Goal: Task Accomplishment & Management: Use online tool/utility

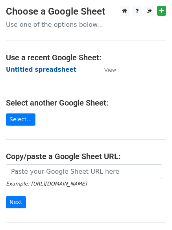
click at [32, 67] on strong "Untitled spreadsheet" at bounding box center [41, 69] width 71 height 7
click at [42, 72] on strong "Untitled spreadsheet" at bounding box center [41, 69] width 71 height 7
click at [35, 65] on main "Choose a Google Sheet Use one of the options below... Use a recent Google Sheet…" at bounding box center [86, 128] width 172 height 245
click at [35, 67] on strong "Untitled spreadsheet" at bounding box center [41, 69] width 71 height 7
click at [39, 71] on strong "Untitled spreadsheet" at bounding box center [41, 69] width 71 height 7
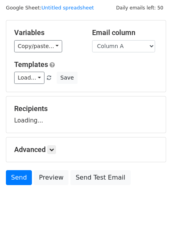
scroll to position [45, 0]
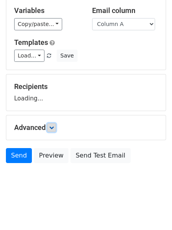
click at [54, 125] on icon at bounding box center [51, 127] width 5 height 5
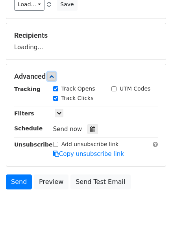
scroll to position [122, 0]
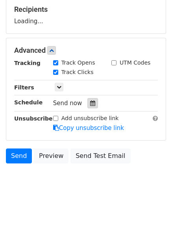
click at [88, 102] on div at bounding box center [93, 103] width 11 height 10
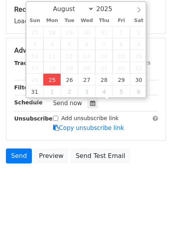
type input "2025-08-25 12:55"
type input "55"
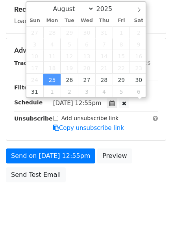
scroll to position [0, 0]
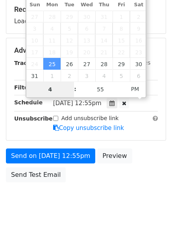
type input "4"
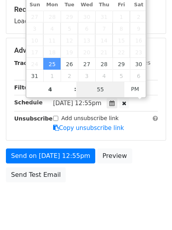
type input "2025-08-25 16:55"
type input "04"
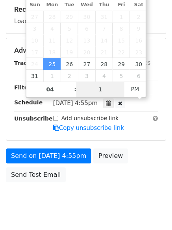
type input "1"
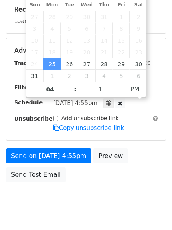
type input "2025-08-25 16:01"
type input "01"
click at [76, 187] on div "Send on Aug 25 at 4:55pm Preview Send Test Email" at bounding box center [86, 168] width 172 height 38
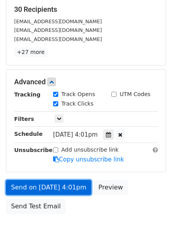
click at [59, 187] on link "Send on Aug 25 at 4:01pm" at bounding box center [49, 187] width 86 height 15
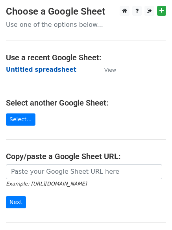
click at [21, 68] on strong "Untitled spreadsheet" at bounding box center [41, 69] width 71 height 7
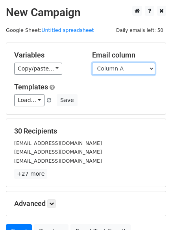
click at [114, 71] on select "Column A Column B Column C" at bounding box center [123, 69] width 63 height 12
select select "Column B"
click at [92, 63] on select "Column A Column B Column C" at bounding box center [123, 69] width 63 height 12
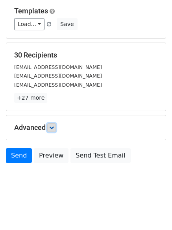
click at [53, 127] on icon at bounding box center [51, 127] width 5 height 5
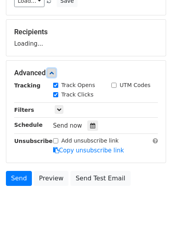
scroll to position [122, 0]
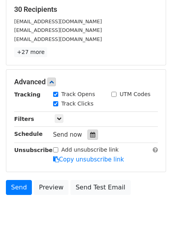
drag, startPoint x: 87, startPoint y: 133, endPoint x: 77, endPoint y: 136, distance: 10.7
click at [90, 133] on icon at bounding box center [92, 135] width 5 height 6
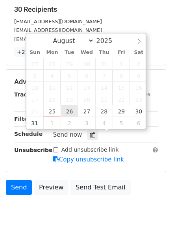
type input "2025-08-26 12:00"
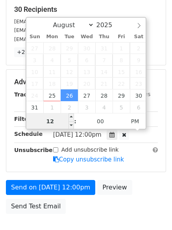
scroll to position [0, 0]
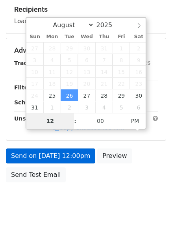
type input "5"
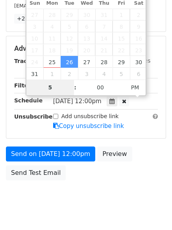
scroll to position [172, 0]
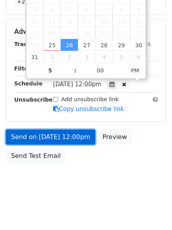
type input "2025-08-26 17:00"
click at [49, 142] on link "Send on Aug 26 at 12:00pm" at bounding box center [51, 137] width 90 height 15
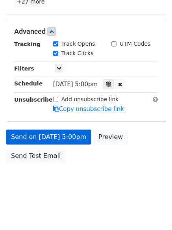
scroll to position [141, 0]
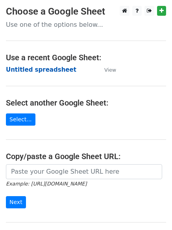
click at [13, 68] on strong "Untitled spreadsheet" at bounding box center [41, 69] width 71 height 7
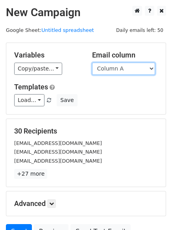
click at [129, 72] on select "Column A Column B Column C" at bounding box center [123, 69] width 63 height 12
select select "Column C"
click at [92, 63] on select "Column A Column B Column C" at bounding box center [123, 69] width 63 height 12
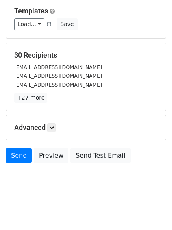
click at [50, 122] on div "Advanced Tracking Track Opens UTM Codes Track Clicks Filters Only include sprea…" at bounding box center [86, 128] width 160 height 24
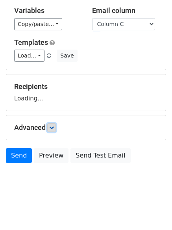
drag, startPoint x: 54, startPoint y: 126, endPoint x: 73, endPoint y: 136, distance: 21.0
click at [54, 126] on icon at bounding box center [51, 127] width 5 height 5
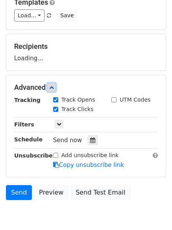
scroll to position [121, 0]
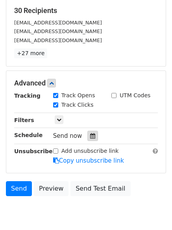
click at [89, 132] on div at bounding box center [93, 136] width 11 height 10
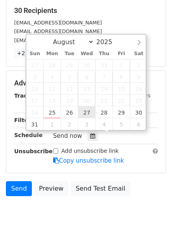
type input "2025-08-27 12:00"
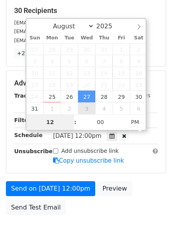
type input "6"
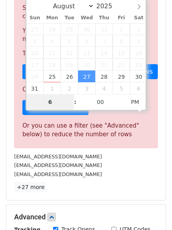
scroll to position [327, 0]
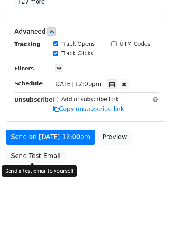
type input "2025-08-27 18:00"
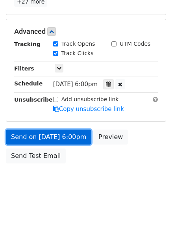
click at [52, 134] on link "Send on Aug 27 at 6:00pm" at bounding box center [49, 137] width 86 height 15
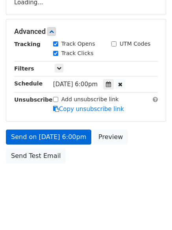
scroll to position [172, 0]
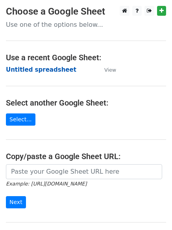
click at [33, 71] on strong "Untitled spreadsheet" at bounding box center [41, 69] width 71 height 7
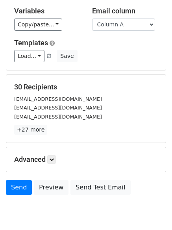
scroll to position [45, 0]
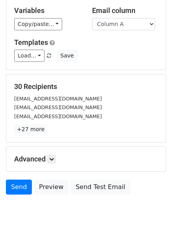
click at [53, 165] on div "Advanced Tracking Track Opens UTM Codes Track Clicks Filters Only include sprea…" at bounding box center [86, 159] width 160 height 24
click at [53, 160] on icon at bounding box center [51, 159] width 5 height 5
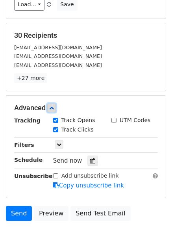
scroll to position [145, 0]
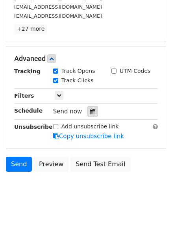
click at [90, 113] on icon at bounding box center [92, 112] width 5 height 6
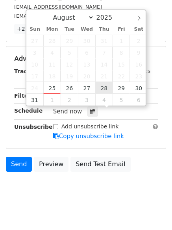
type input "[DATE] 12:00"
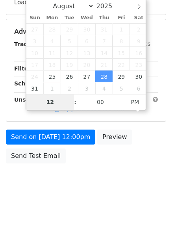
type input "7"
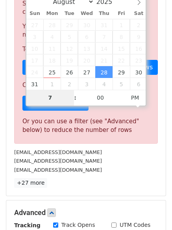
scroll to position [327, 0]
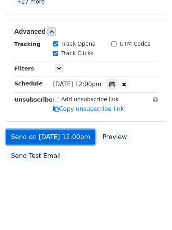
type input "2025-08-28 19:00"
click at [48, 135] on link "Send on Aug 28 at 12:00pm" at bounding box center [51, 137] width 90 height 15
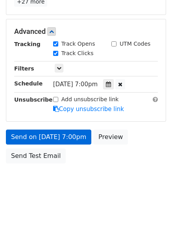
scroll to position [141, 0]
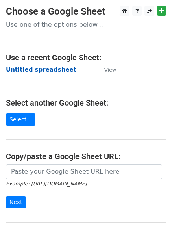
click at [24, 66] on strong "Untitled spreadsheet" at bounding box center [41, 69] width 71 height 7
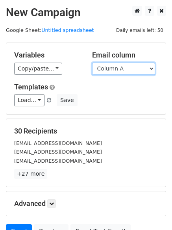
drag, startPoint x: 0, startPoint y: 0, endPoint x: 114, endPoint y: 74, distance: 135.6
click at [114, 74] on select "Column A Column B Column C" at bounding box center [123, 69] width 63 height 12
select select "Column B"
click at [92, 63] on select "Column A Column B Column C" at bounding box center [123, 69] width 63 height 12
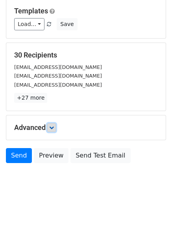
click at [49, 129] on link at bounding box center [51, 127] width 9 height 9
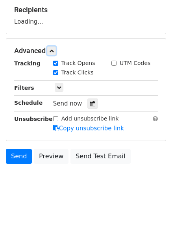
scroll to position [122, 0]
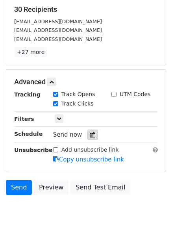
click at [88, 137] on div at bounding box center [93, 135] width 11 height 10
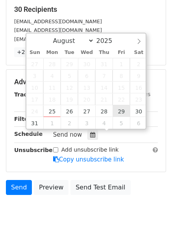
type input "2025-08-29 12:00"
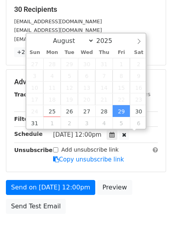
scroll to position [0, 0]
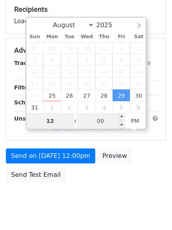
type input "8"
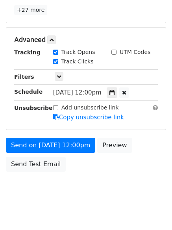
scroll to position [327, 0]
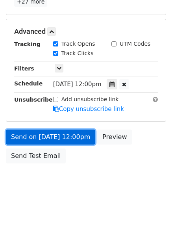
type input "2025-08-29 20:00"
click at [48, 140] on link "Send on Aug 29 at 12:00pm" at bounding box center [51, 137] width 90 height 15
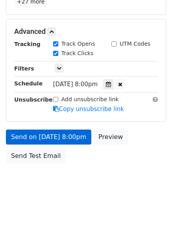
scroll to position [141, 0]
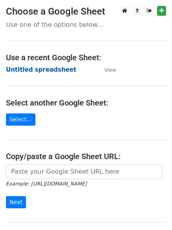
click at [26, 68] on strong "Untitled spreadsheet" at bounding box center [41, 69] width 71 height 7
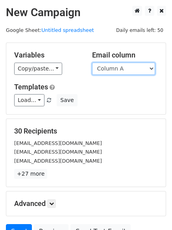
drag, startPoint x: 0, startPoint y: 0, endPoint x: 110, endPoint y: 73, distance: 132.6
click at [110, 73] on select "Column A Column B Column C" at bounding box center [123, 69] width 63 height 12
select select "Column C"
click at [92, 63] on select "Column A Column B Column C" at bounding box center [123, 69] width 63 height 12
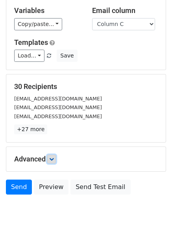
click at [53, 157] on icon at bounding box center [51, 159] width 5 height 5
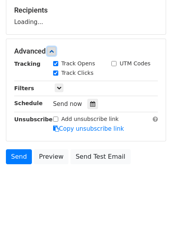
scroll to position [122, 0]
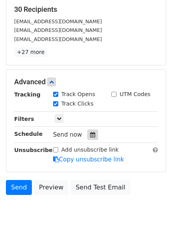
click at [90, 134] on icon at bounding box center [92, 135] width 5 height 6
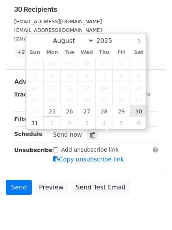
type input "[DATE] 12:00"
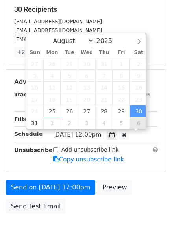
scroll to position [0, 0]
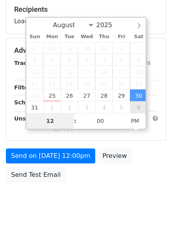
type input "9"
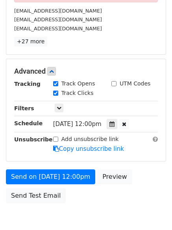
scroll to position [327, 0]
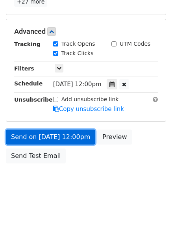
type input "[DATE] 21:00"
click at [50, 134] on link "Send on [DATE] 12:00pm" at bounding box center [51, 137] width 90 height 15
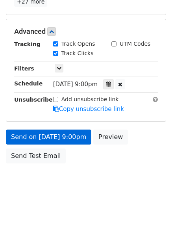
scroll to position [141, 0]
